Goal: Transaction & Acquisition: Purchase product/service

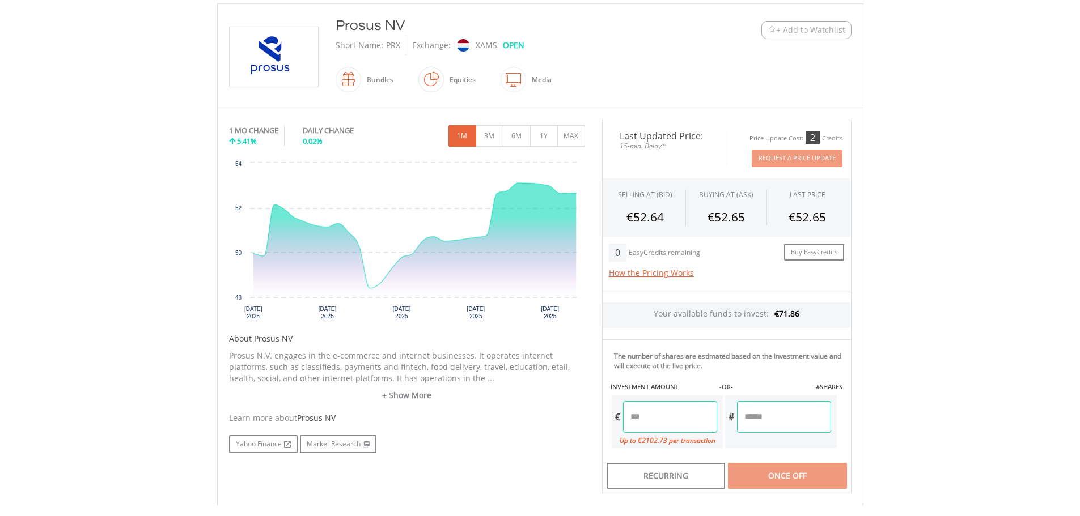
scroll to position [227, 0]
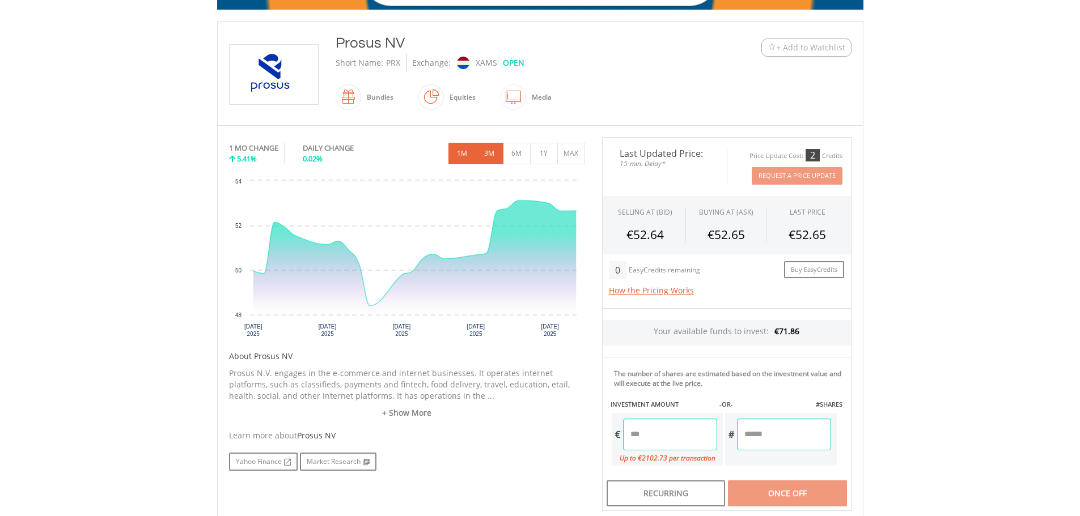
click at [495, 154] on button "3M" at bounding box center [489, 154] width 28 height 22
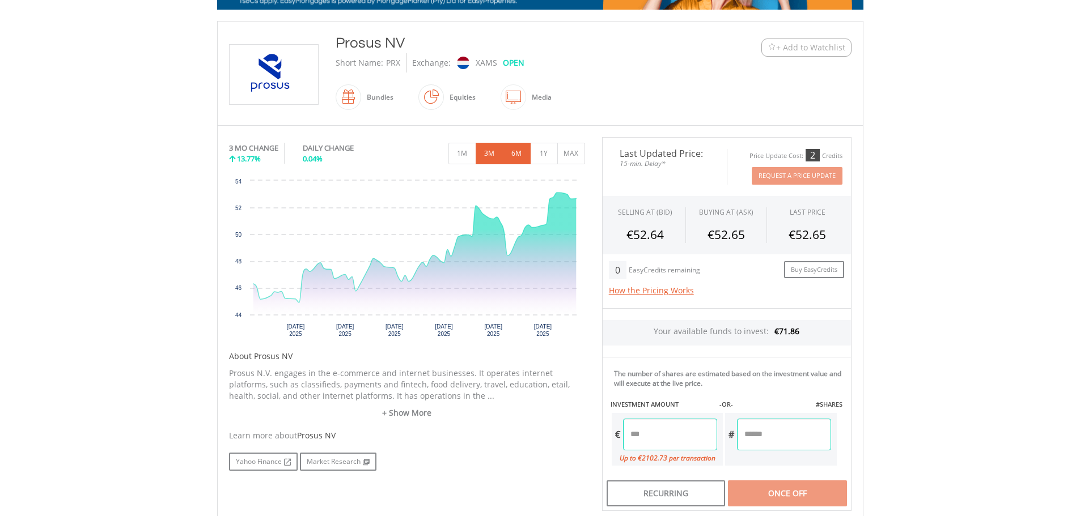
click at [520, 156] on button "6M" at bounding box center [517, 154] width 28 height 22
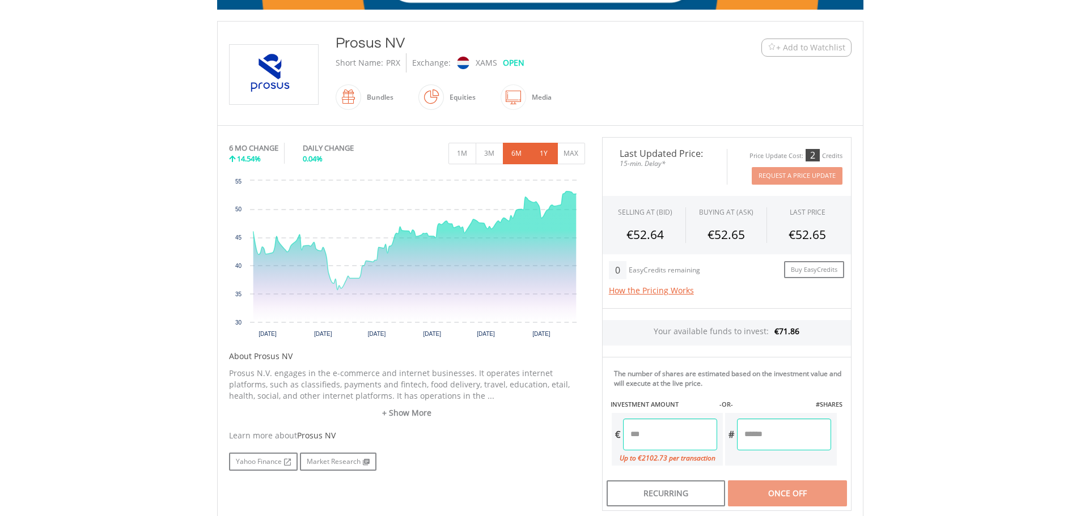
click at [542, 156] on button "1Y" at bounding box center [544, 154] width 28 height 22
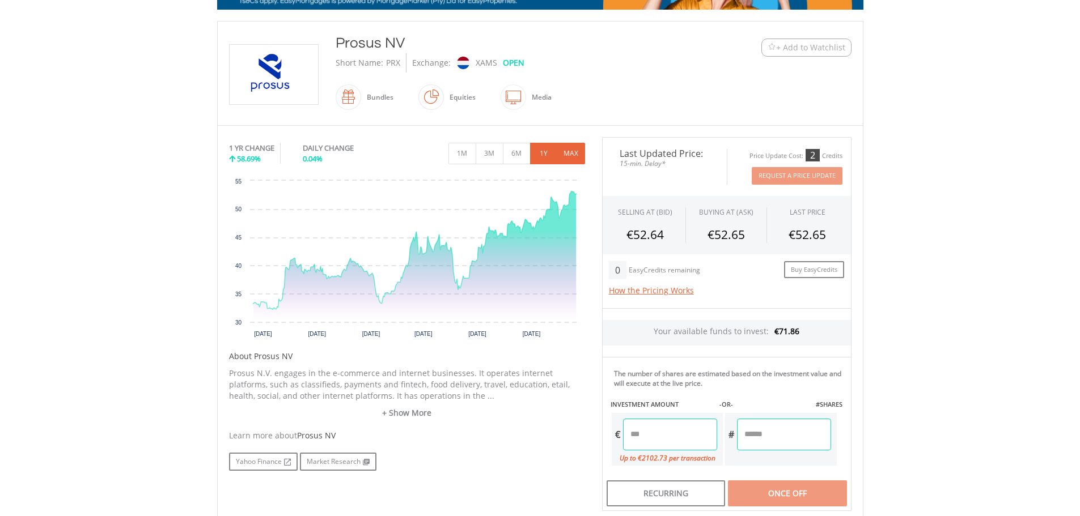
click at [567, 156] on button "MAX" at bounding box center [571, 154] width 28 height 22
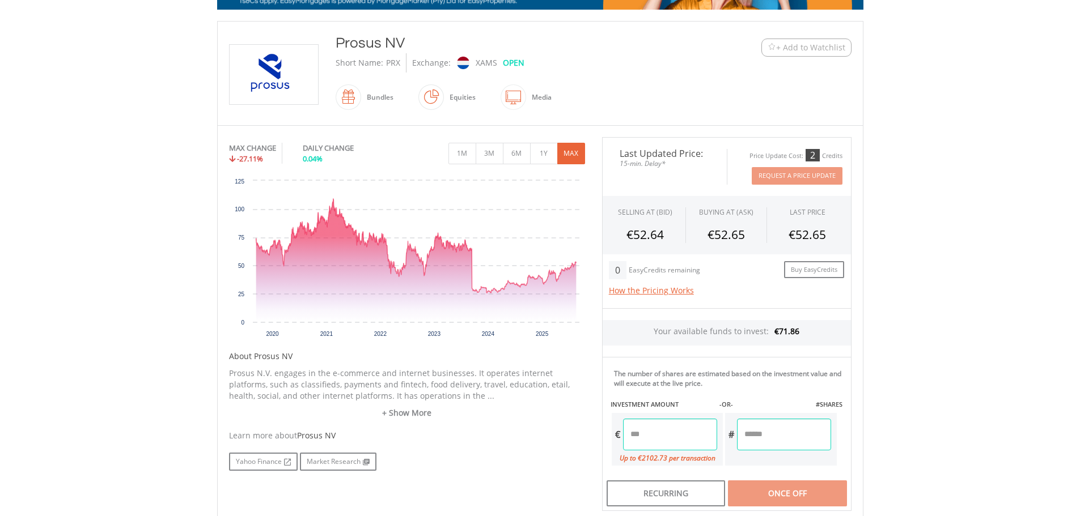
click at [662, 423] on input "number" at bounding box center [670, 435] width 94 height 32
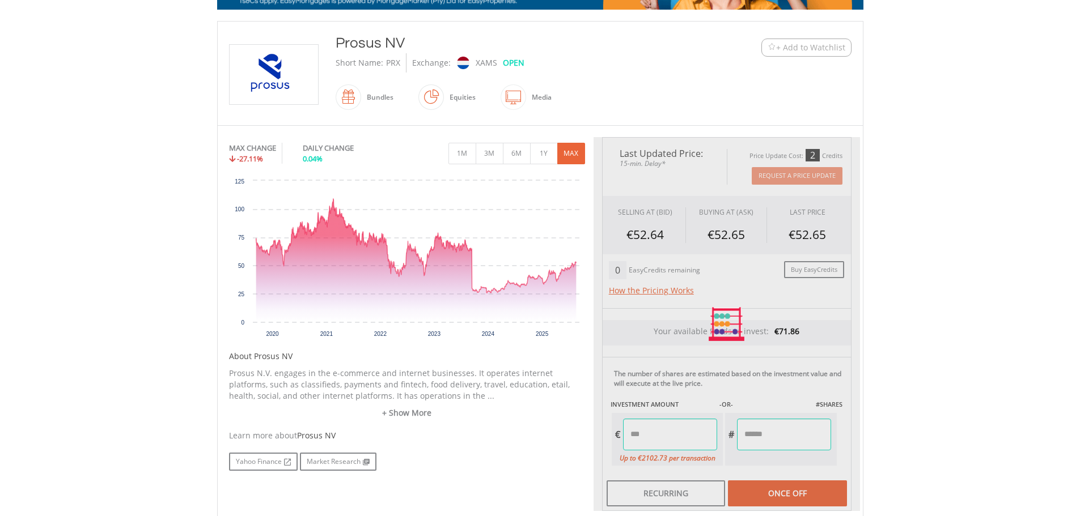
click at [825, 493] on div "Last Updated Price: 15-min. Delay* Price Update Cost: 2 Credits Request A Price…" at bounding box center [726, 324] width 266 height 374
type input "*****"
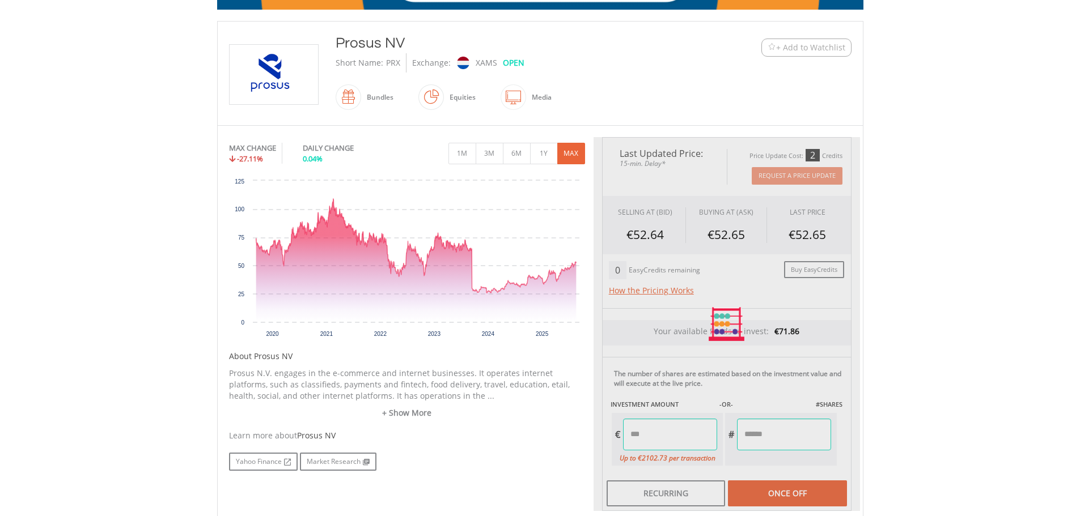
type input "******"
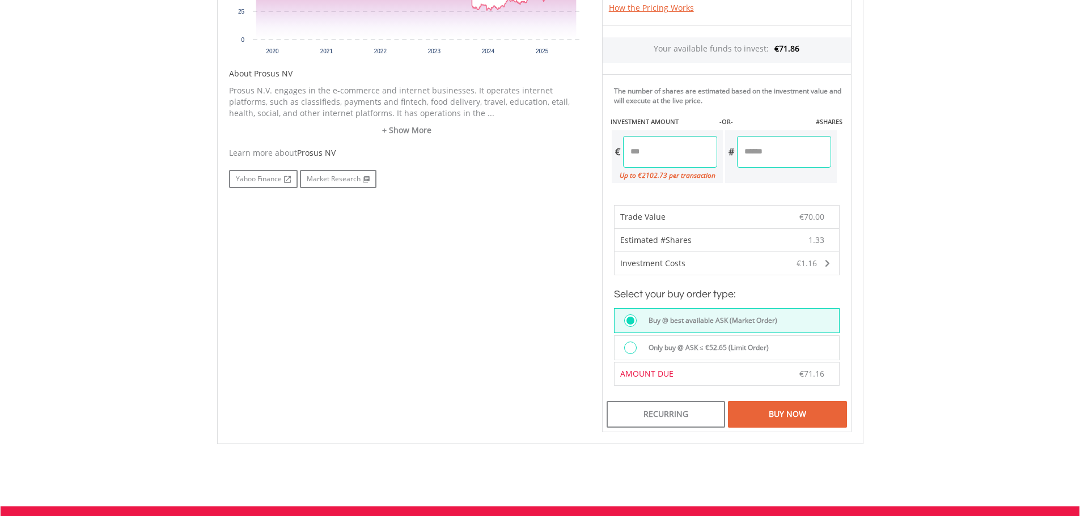
scroll to position [510, 0]
click at [808, 416] on div "Buy Now" at bounding box center [787, 414] width 118 height 26
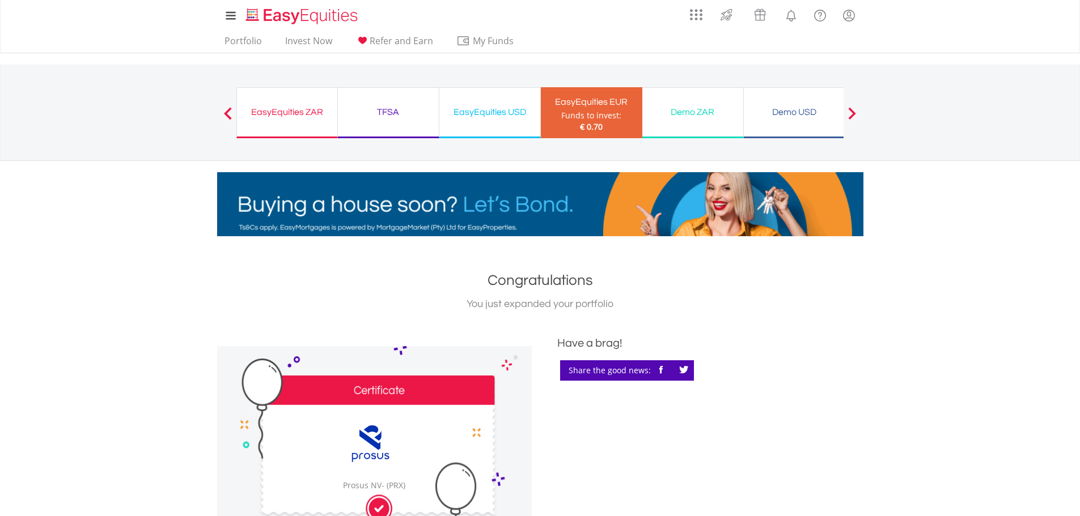
click at [426, 114] on div "TFSA" at bounding box center [388, 112] width 87 height 16
